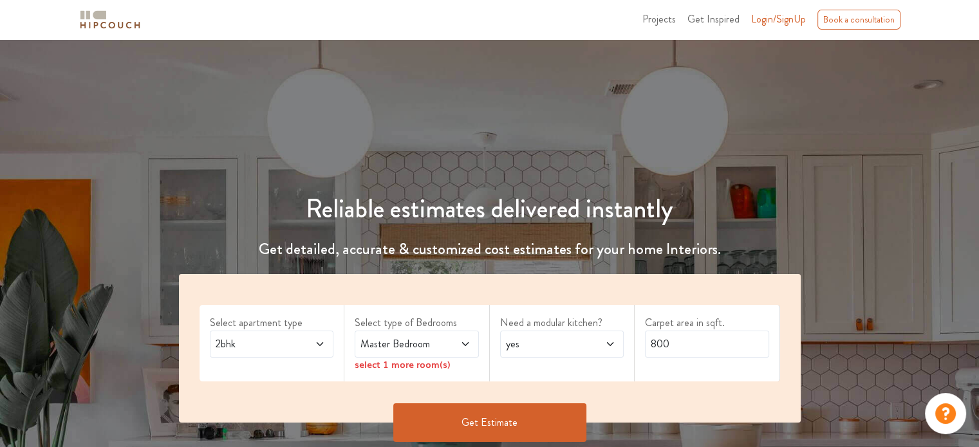
click at [291, 333] on div "2bhk" at bounding box center [272, 344] width 124 height 27
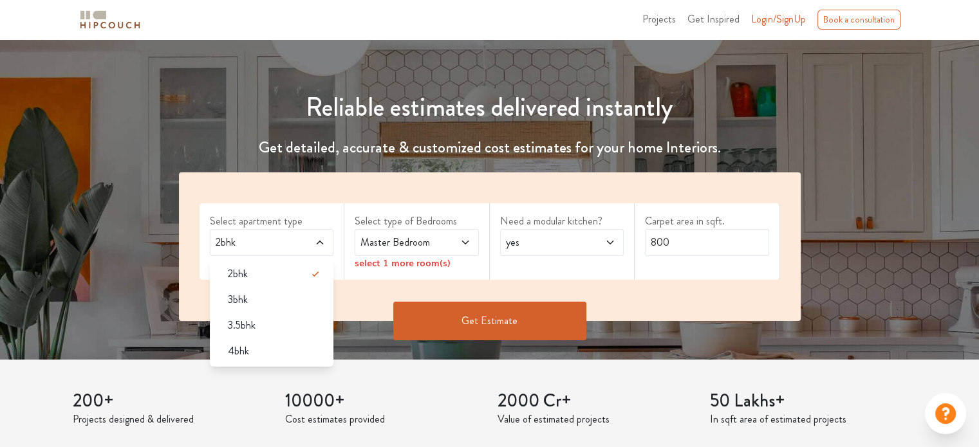
scroll to position [106, 0]
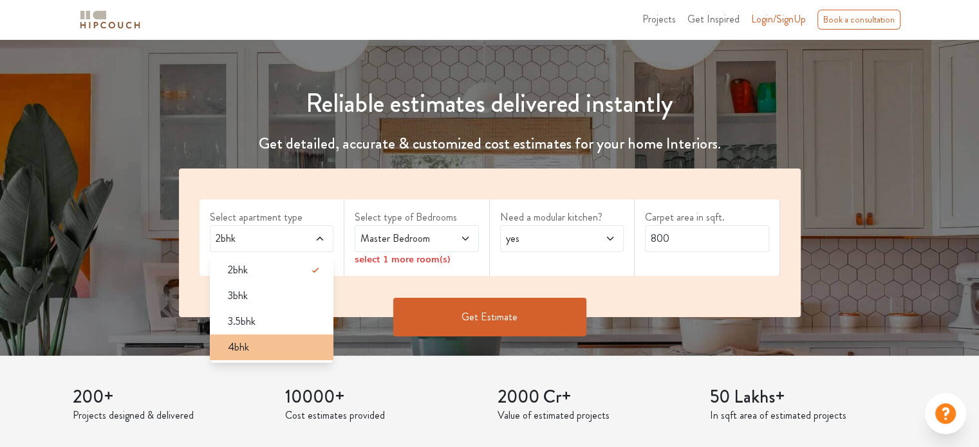
click at [255, 341] on div "4bhk" at bounding box center [275, 347] width 116 height 15
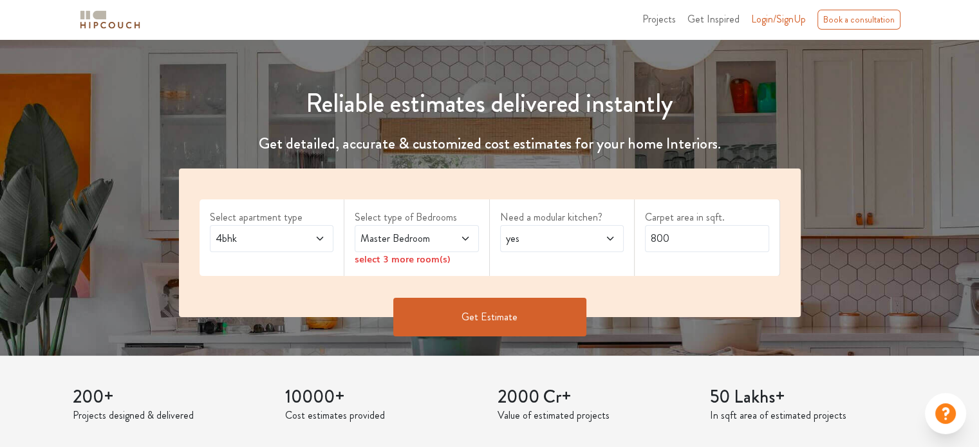
click at [430, 234] on span "Master Bedroom" at bounding box center [400, 238] width 84 height 15
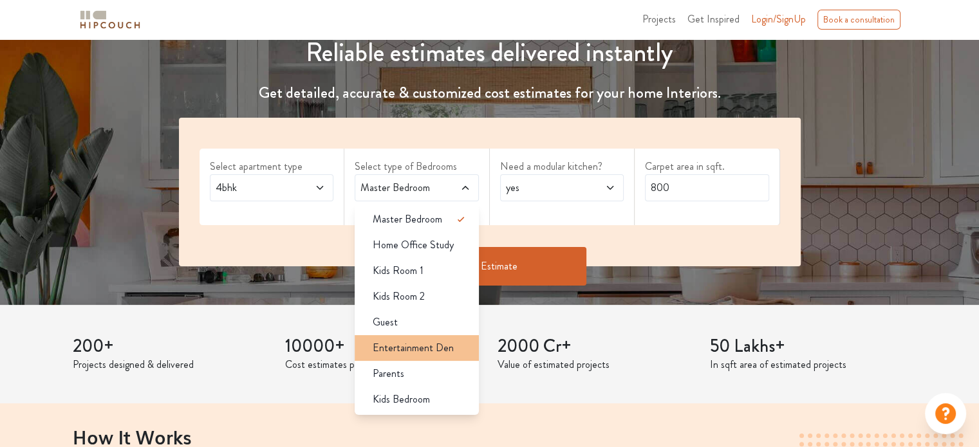
scroll to position [157, 0]
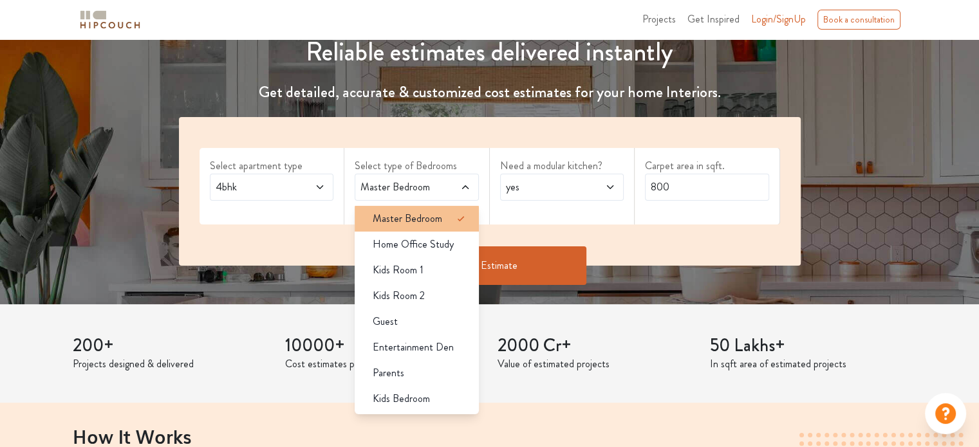
click at [402, 226] on li "Master Bedroom" at bounding box center [417, 219] width 124 height 26
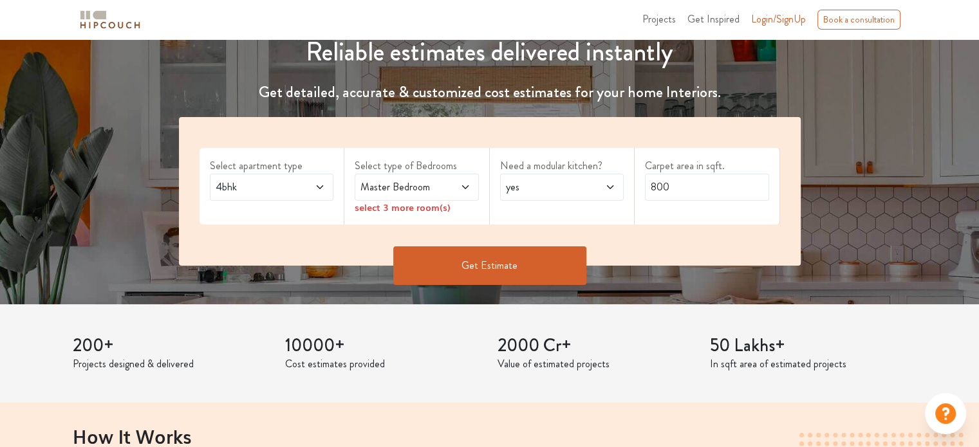
click at [546, 187] on span "yes" at bounding box center [545, 187] width 84 height 15
click at [712, 195] on input "800" at bounding box center [707, 187] width 124 height 27
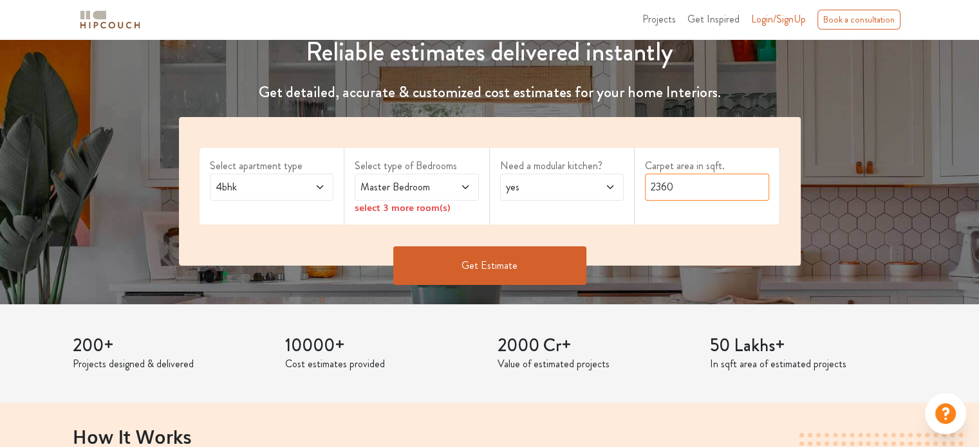
type input "2360"
click at [507, 261] on button "Get Estimate" at bounding box center [489, 265] width 193 height 39
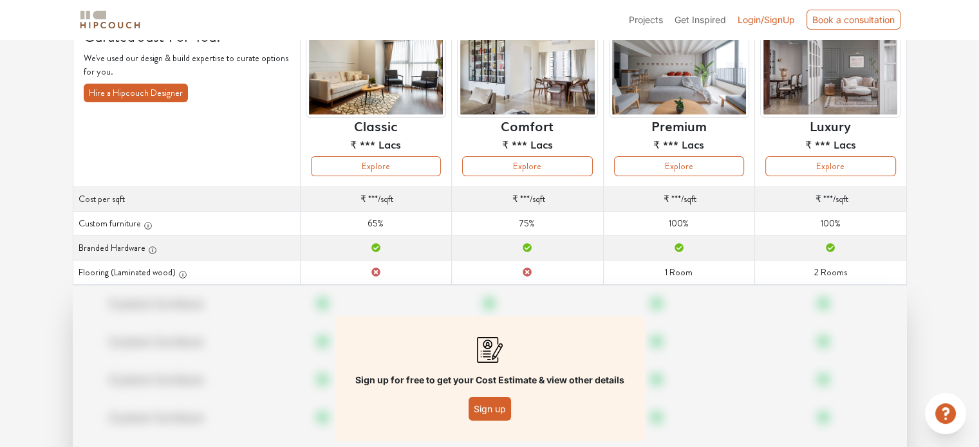
scroll to position [113, 0]
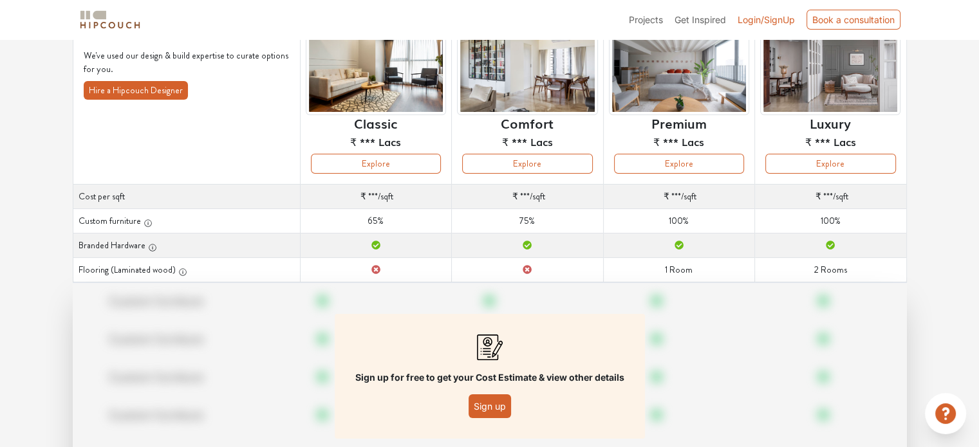
click at [478, 400] on button "Sign up" at bounding box center [489, 406] width 42 height 24
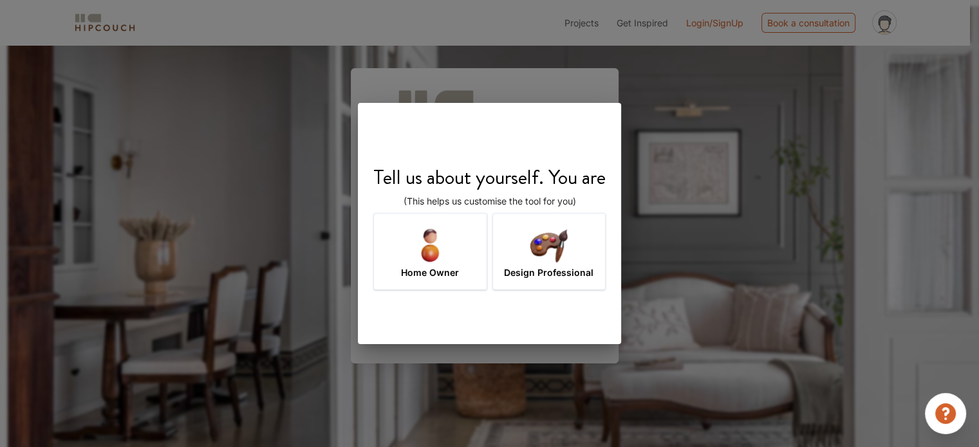
scroll to position [45, 0]
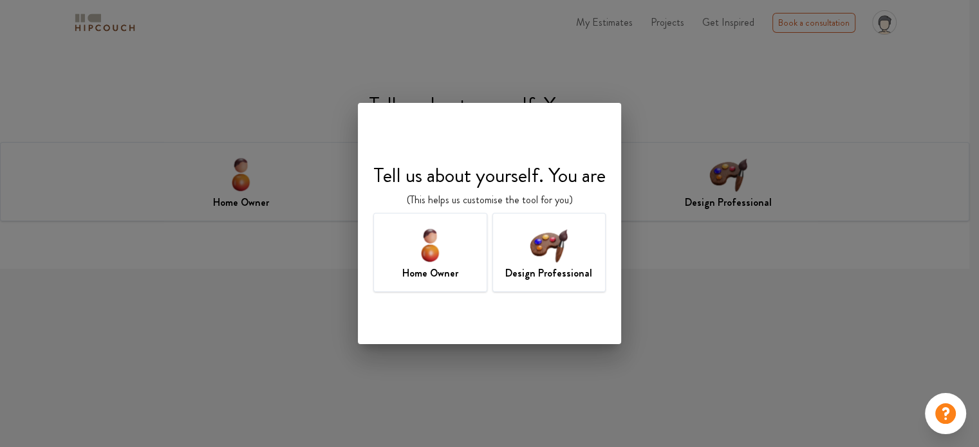
click at [439, 252] on img at bounding box center [430, 245] width 42 height 42
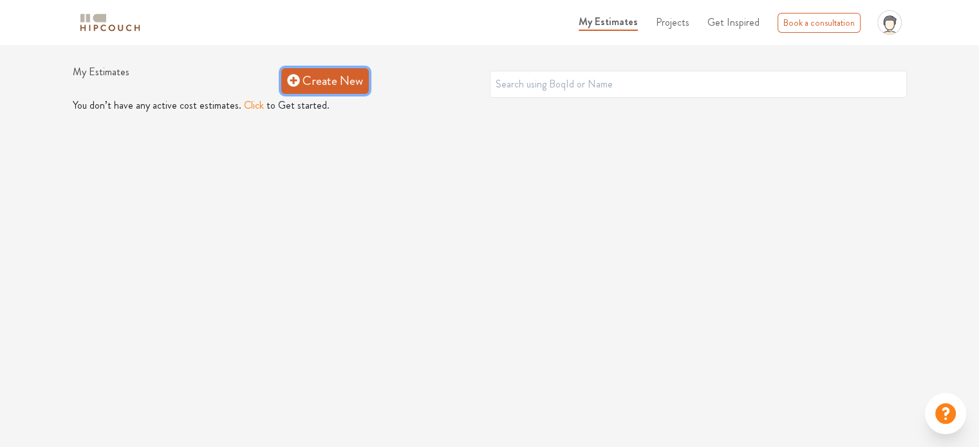
click at [363, 88] on link "Create New" at bounding box center [325, 81] width 88 height 26
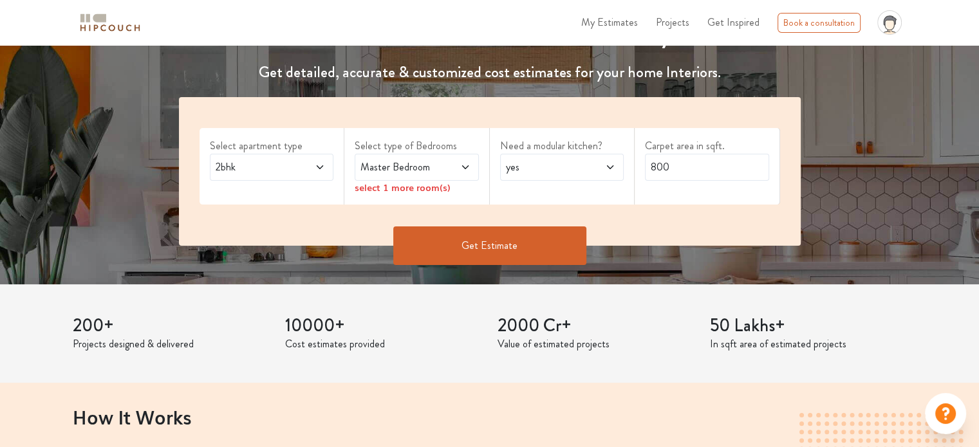
scroll to position [164, 0]
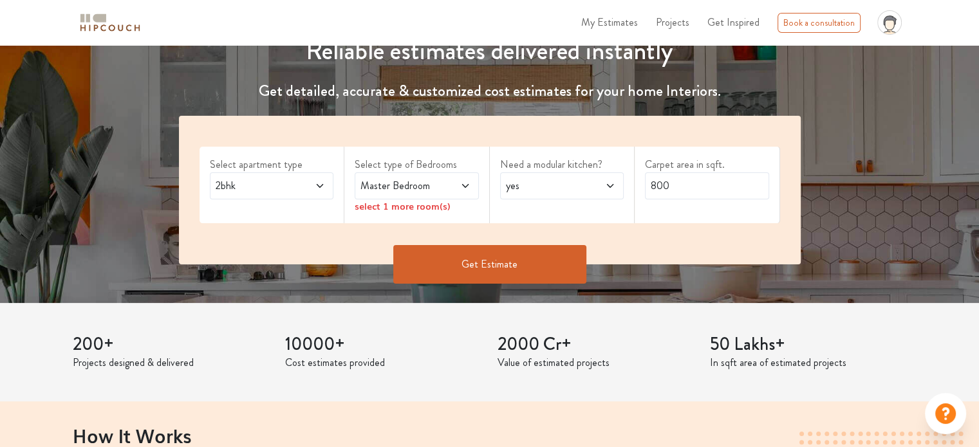
click at [304, 182] on span at bounding box center [311, 185] width 28 height 15
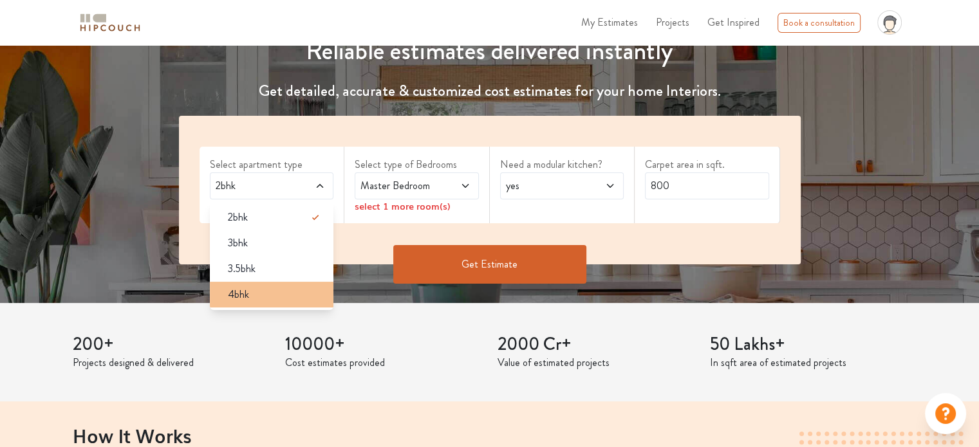
click at [279, 291] on div "4bhk" at bounding box center [275, 294] width 116 height 15
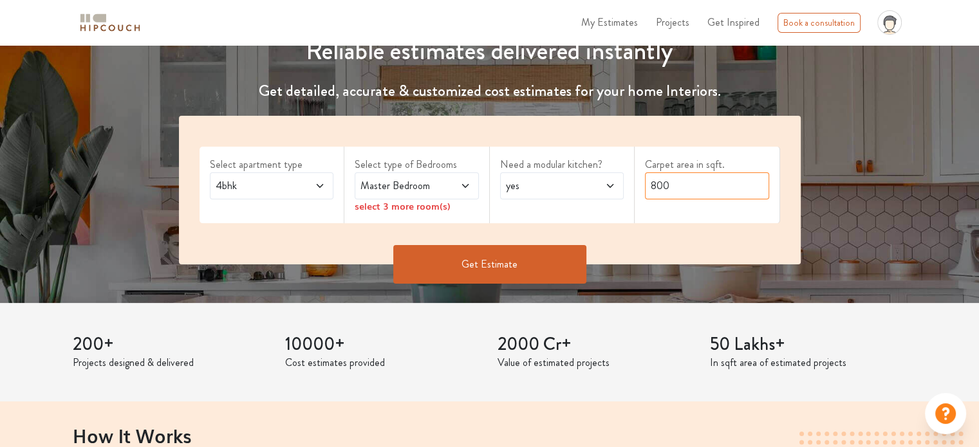
click at [684, 187] on input "800" at bounding box center [707, 185] width 124 height 27
type input "9000"
click at [546, 258] on button "Get Estimate" at bounding box center [489, 264] width 193 height 39
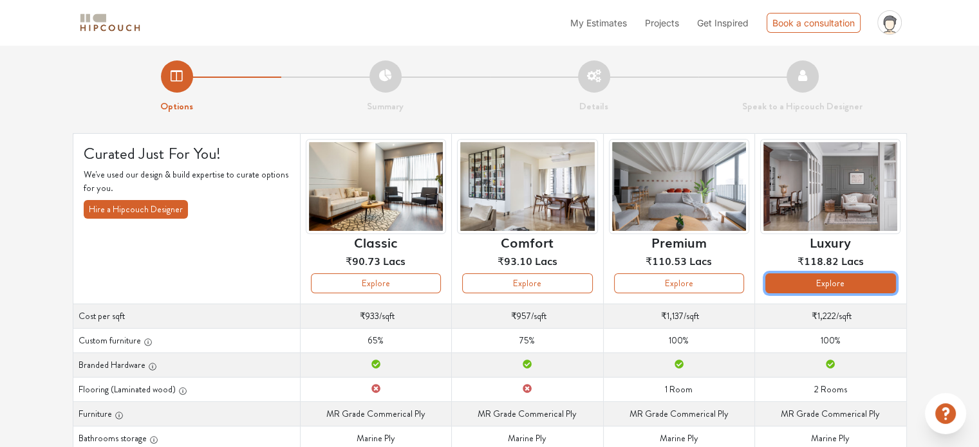
click at [834, 282] on button "Explore" at bounding box center [830, 283] width 130 height 20
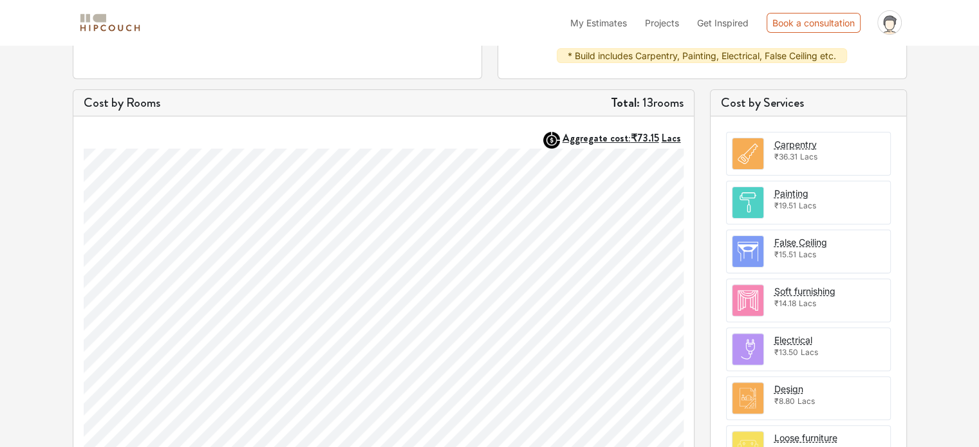
scroll to position [340, 0]
click at [750, 145] on img at bounding box center [747, 152] width 31 height 31
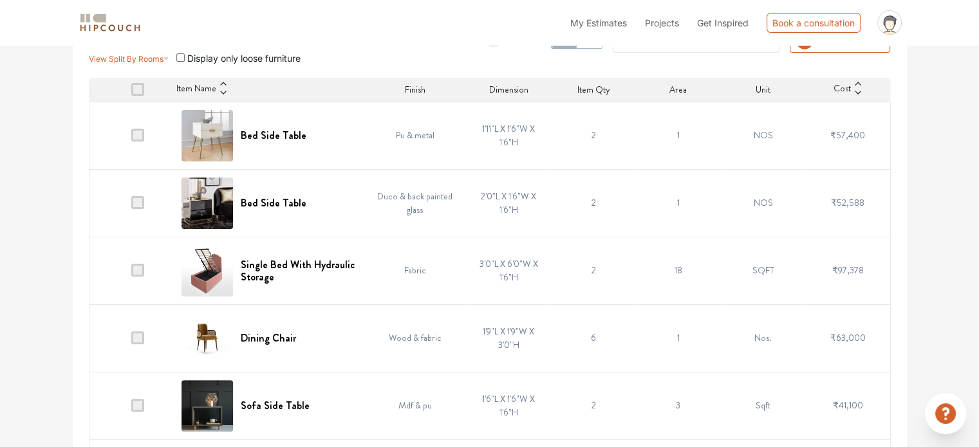
scroll to position [332, 0]
